Goal: Complete application form

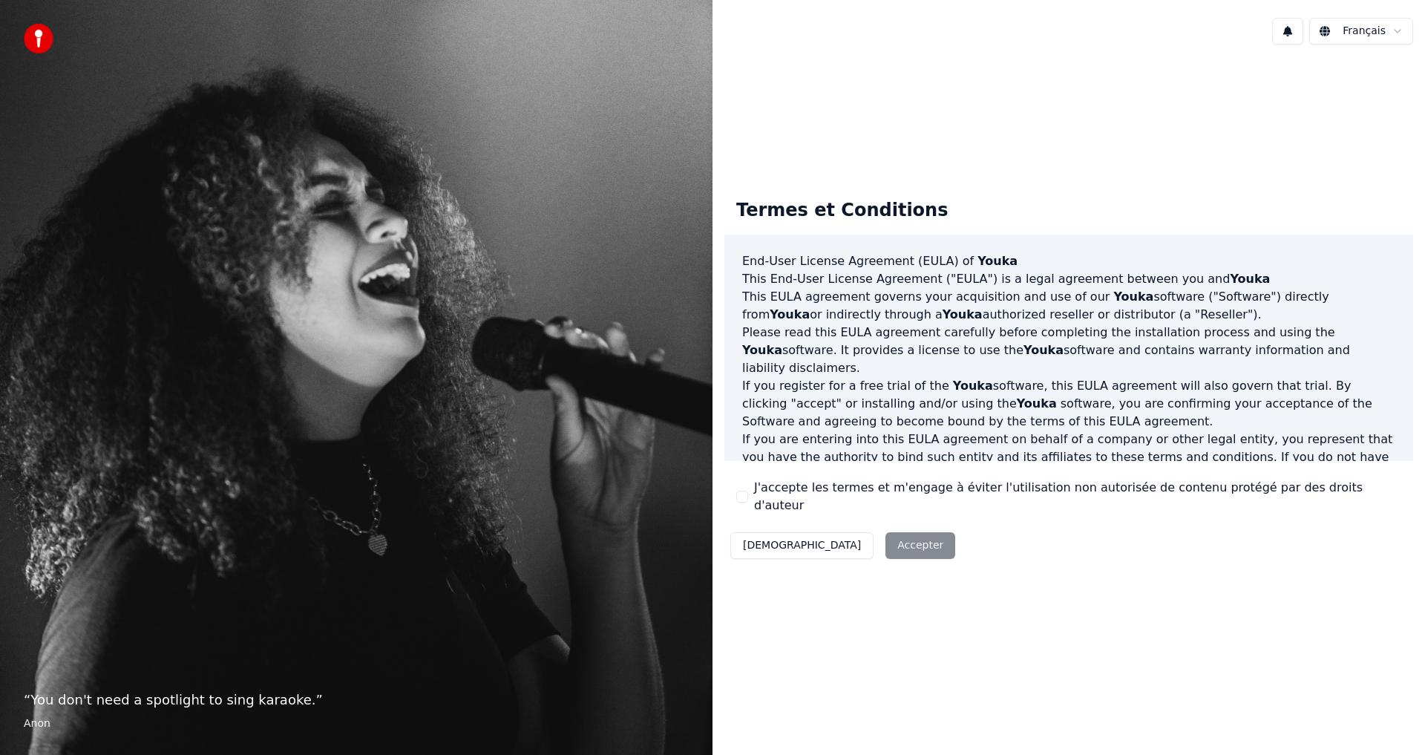
click at [835, 539] on div "Décliner Accepter" at bounding box center [842, 545] width 237 height 39
click at [746, 499] on button "J'accepte les termes et m'engage à éviter l'utilisation non autorisée de conten…" at bounding box center [742, 496] width 12 height 12
click at [742, 495] on button "J'accepte les termes et m'engage à éviter l'utilisation non autorisée de conten…" at bounding box center [742, 496] width 12 height 12
click at [746, 498] on button "J'accepte les termes et m'engage à éviter l'utilisation non autorisée de conten…" at bounding box center [742, 496] width 12 height 12
